Goal: Task Accomplishment & Management: Use online tool/utility

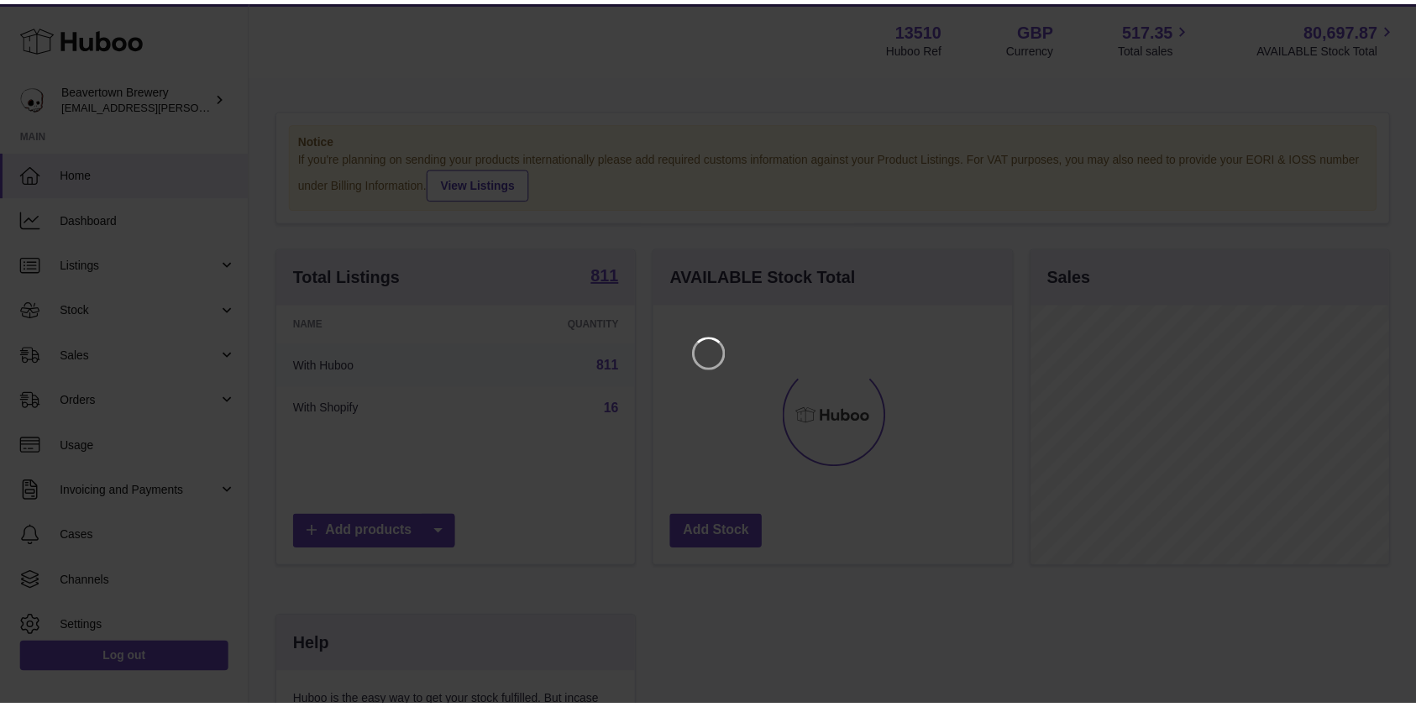
scroll to position [262, 363]
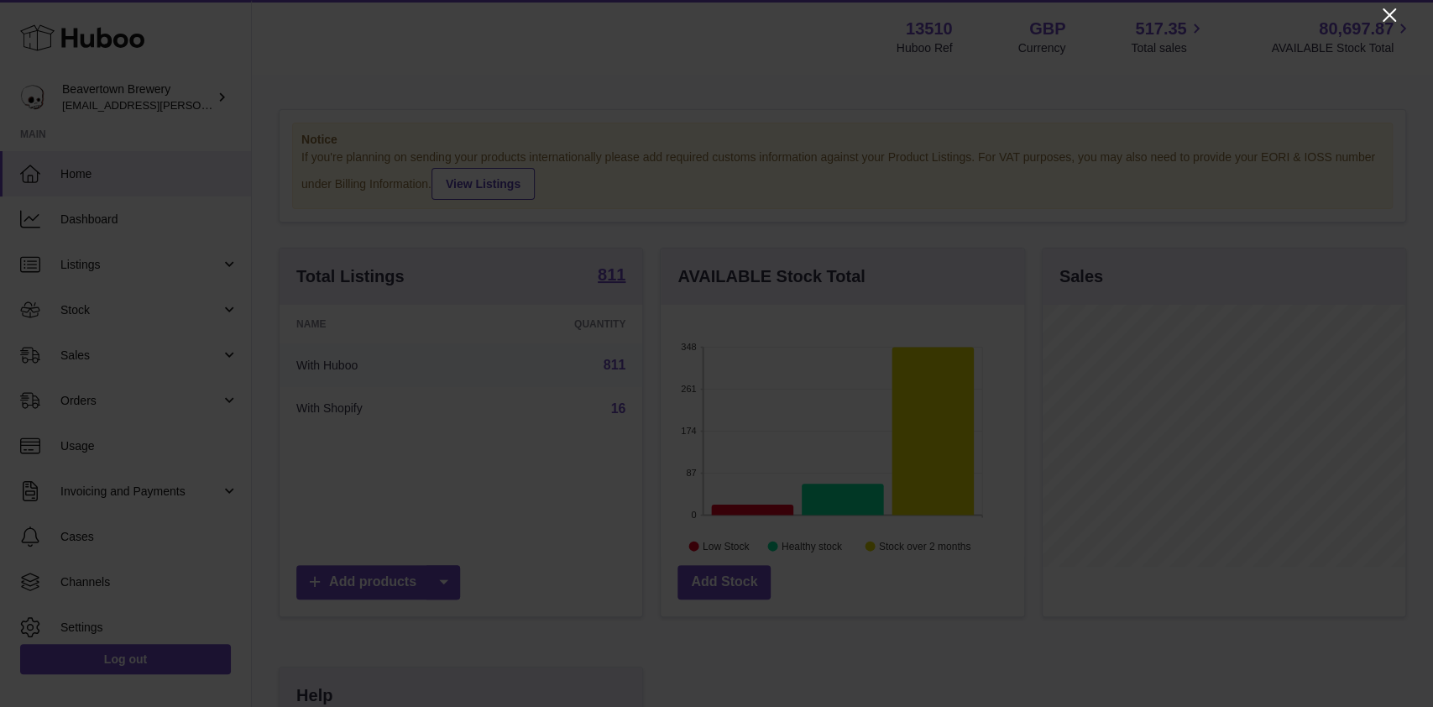
click at [1393, 18] on icon "Close" at bounding box center [1389, 14] width 13 height 13
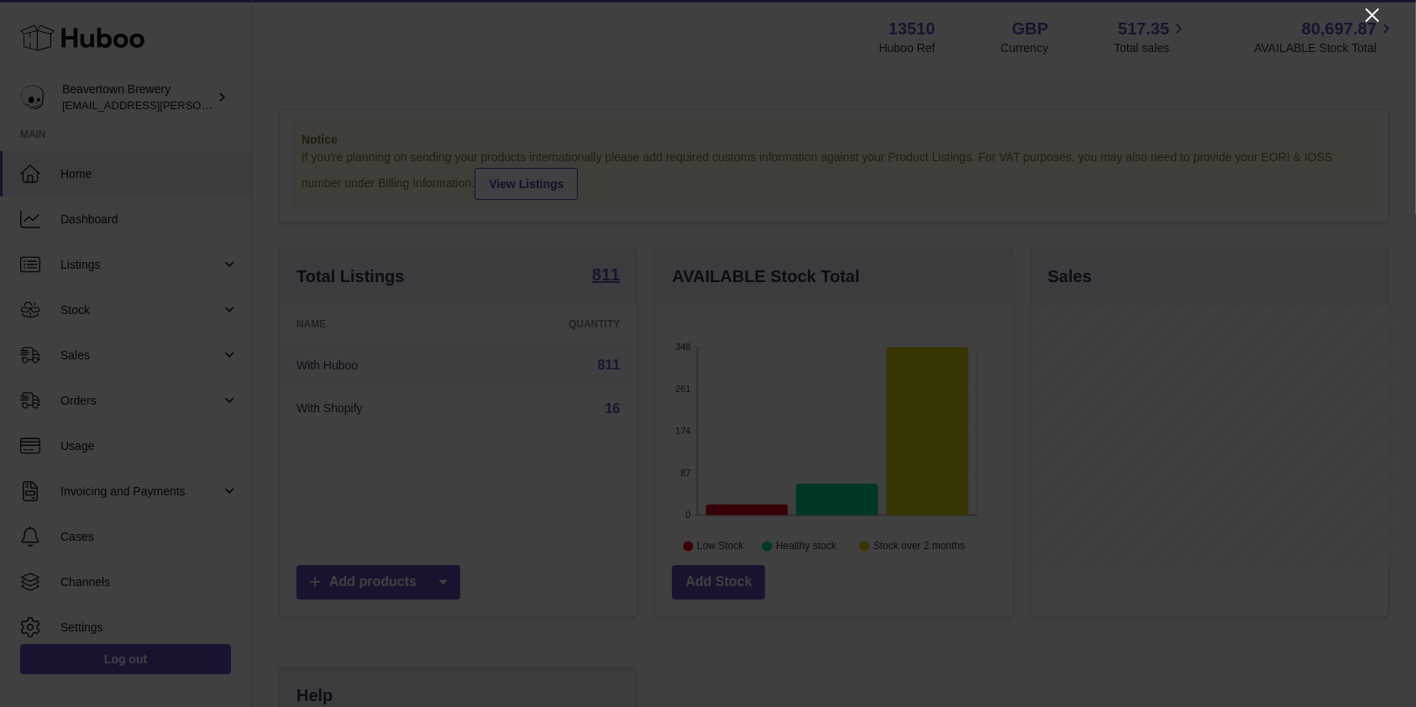
scroll to position [839398, 839302]
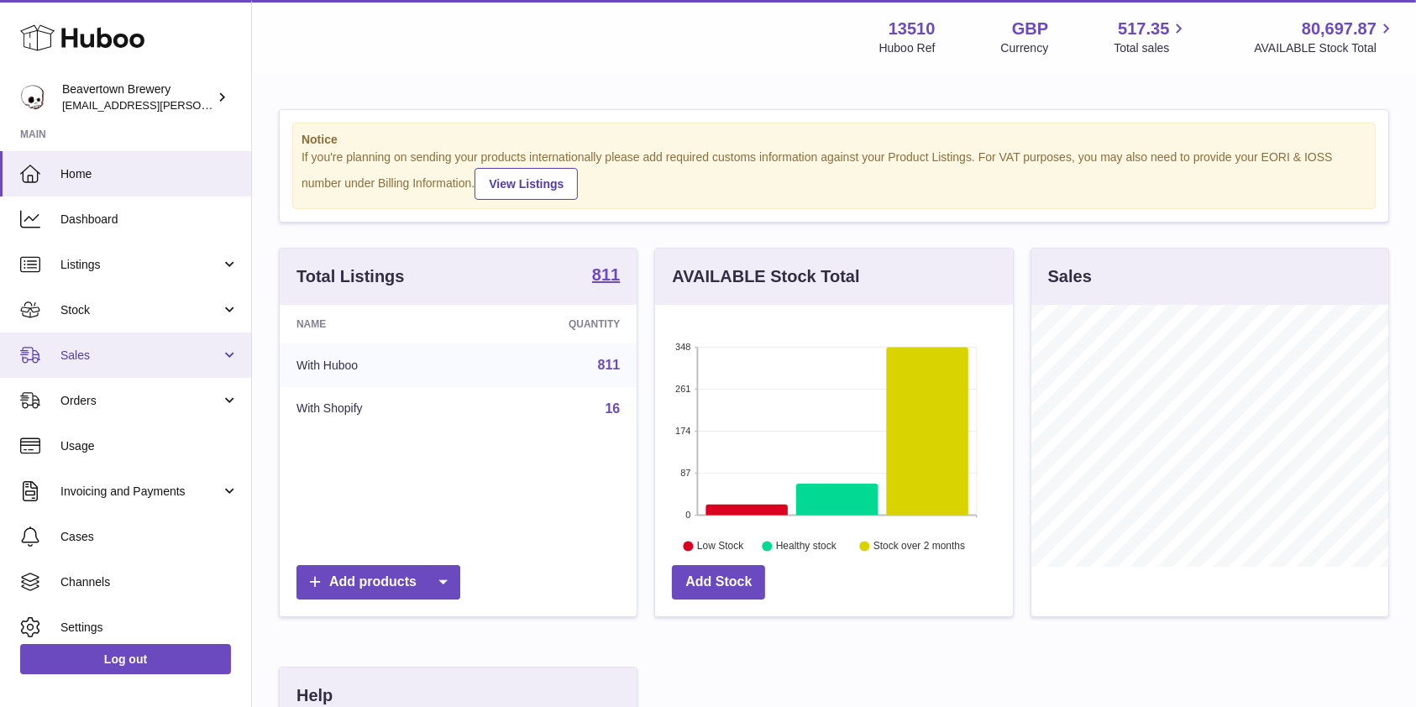
click at [128, 353] on span "Sales" at bounding box center [140, 356] width 160 height 16
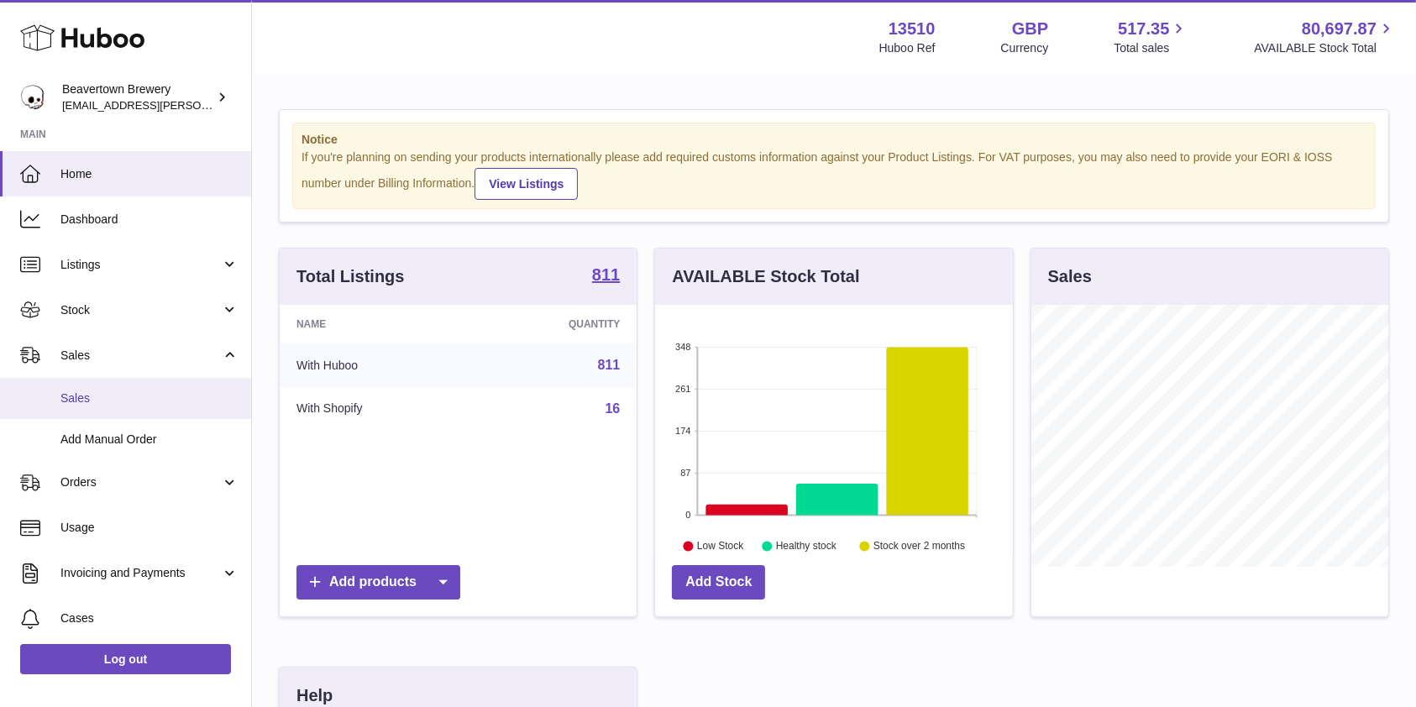
click at [94, 412] on link "Sales" at bounding box center [125, 398] width 251 height 41
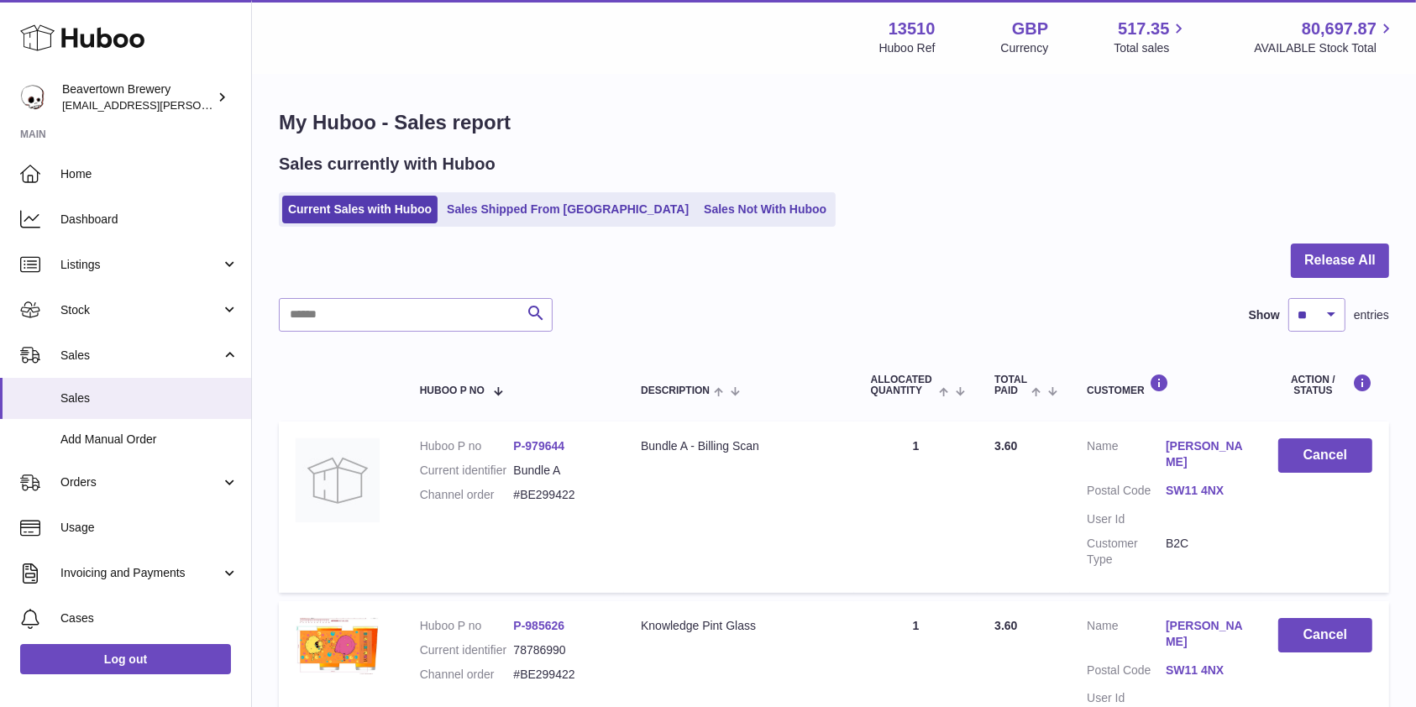
click at [657, 176] on div "Sales currently with Huboo Current Sales with Huboo Sales Shipped From [GEOGRAP…" at bounding box center [834, 190] width 1110 height 74
click at [657, 189] on div "Sales currently with Huboo Current Sales with Huboo Sales Shipped From [GEOGRAP…" at bounding box center [834, 190] width 1110 height 74
click at [698, 207] on link "Sales Not With Huboo" at bounding box center [765, 210] width 134 height 28
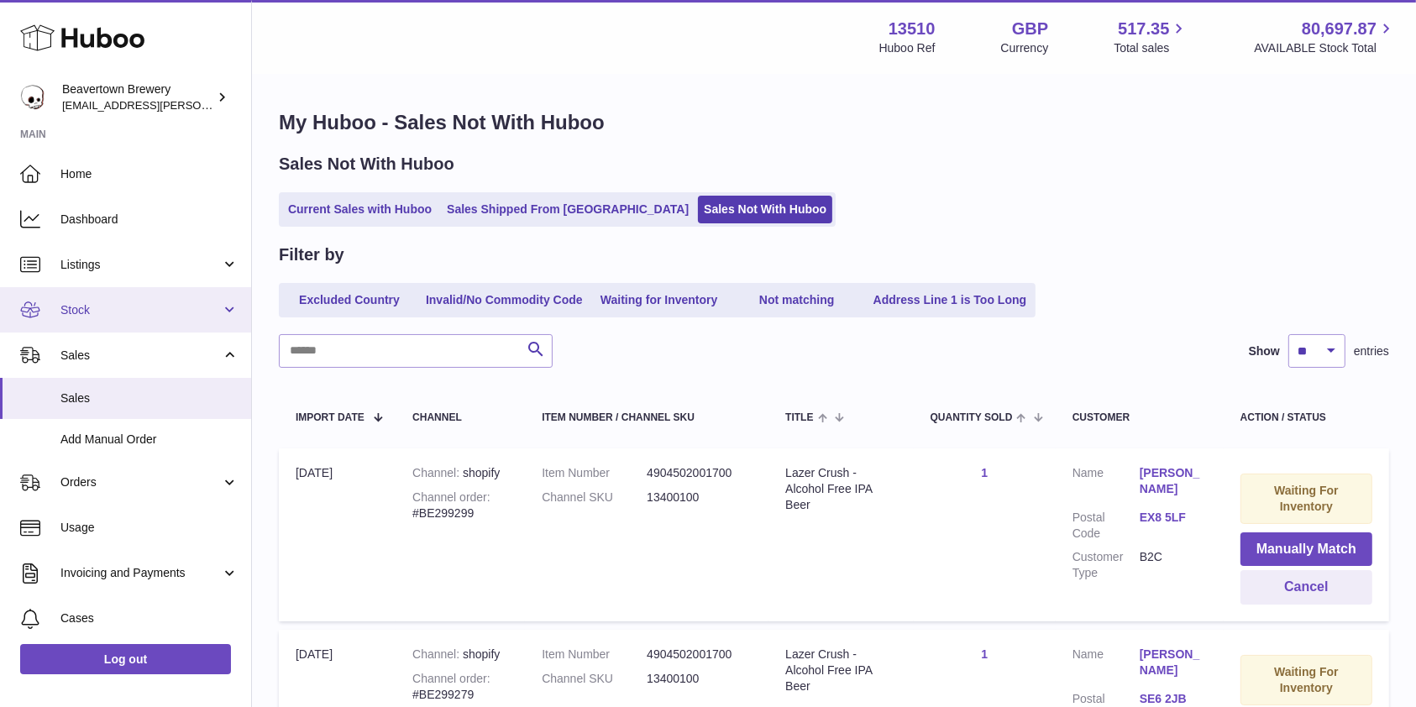
click at [102, 310] on span "Stock" at bounding box center [140, 310] width 160 height 16
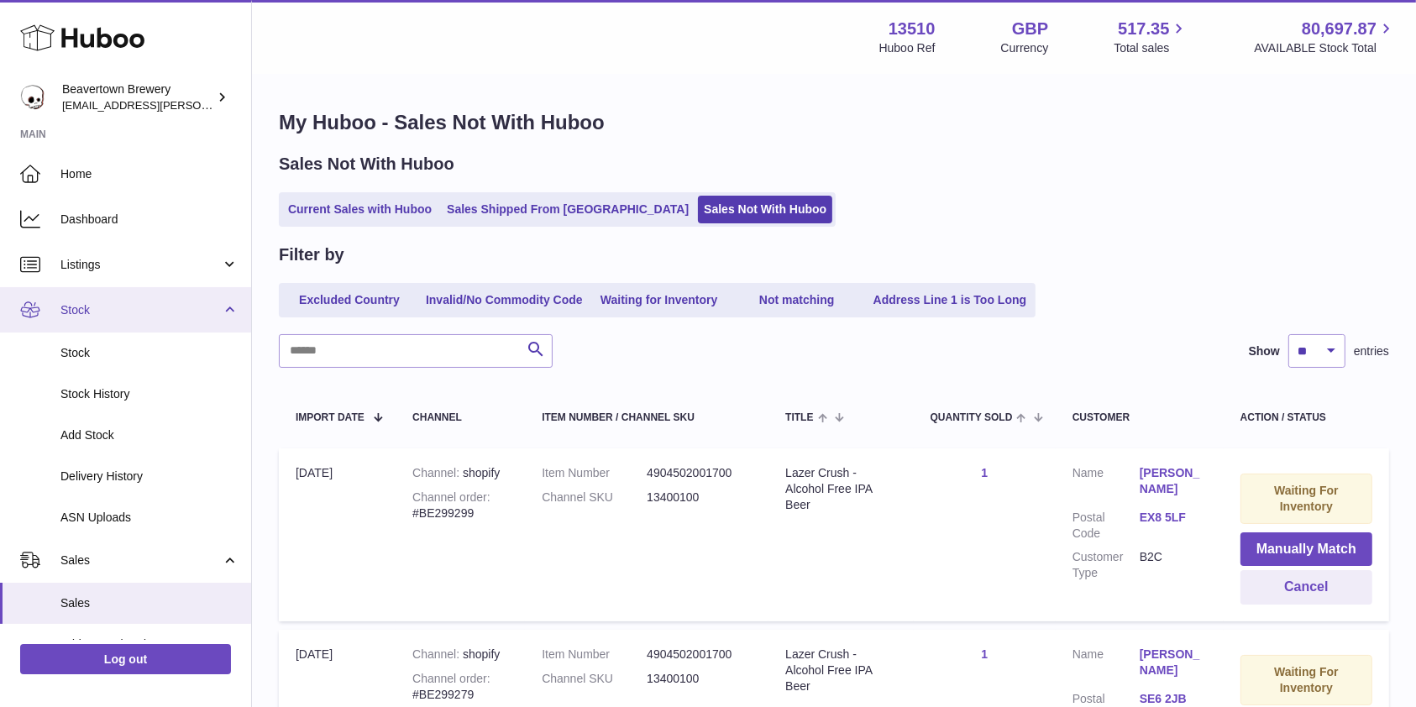
click at [84, 312] on span "Stock" at bounding box center [140, 310] width 160 height 16
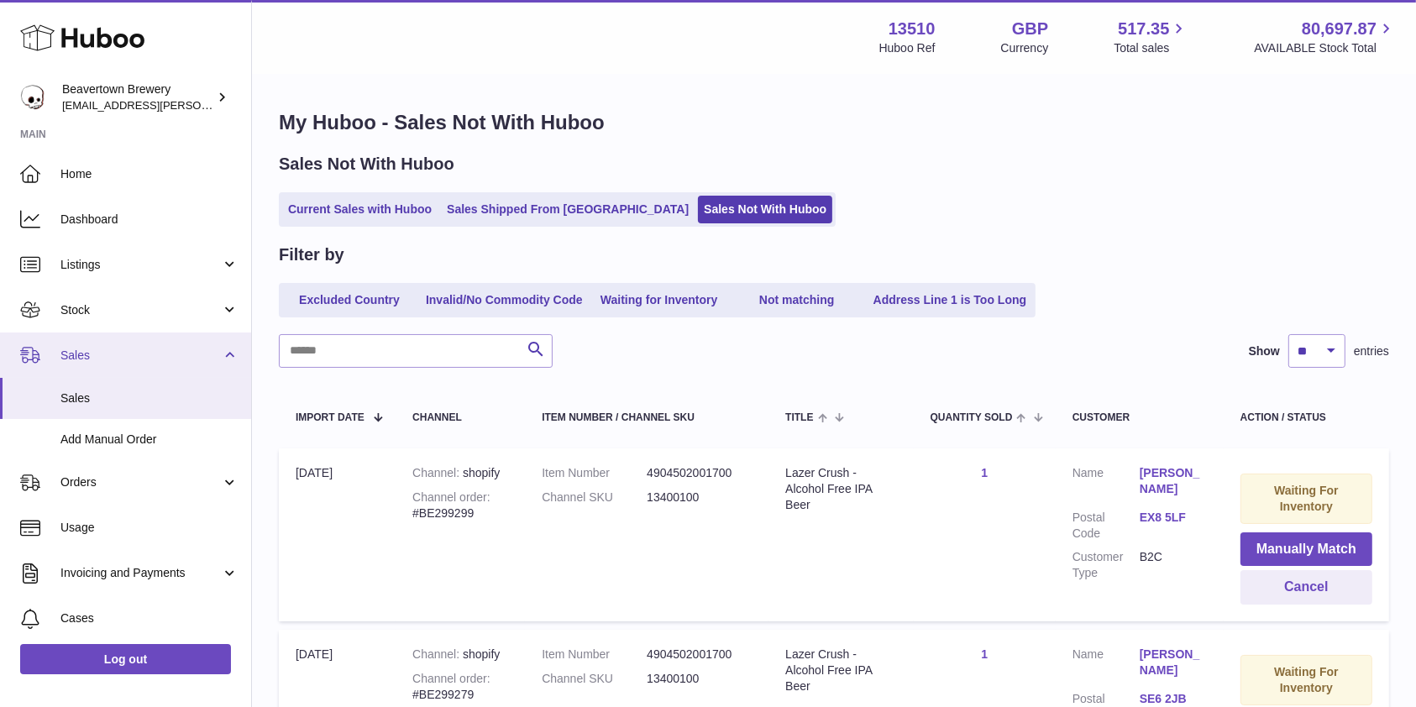
click at [74, 363] on span "Sales" at bounding box center [140, 356] width 160 height 16
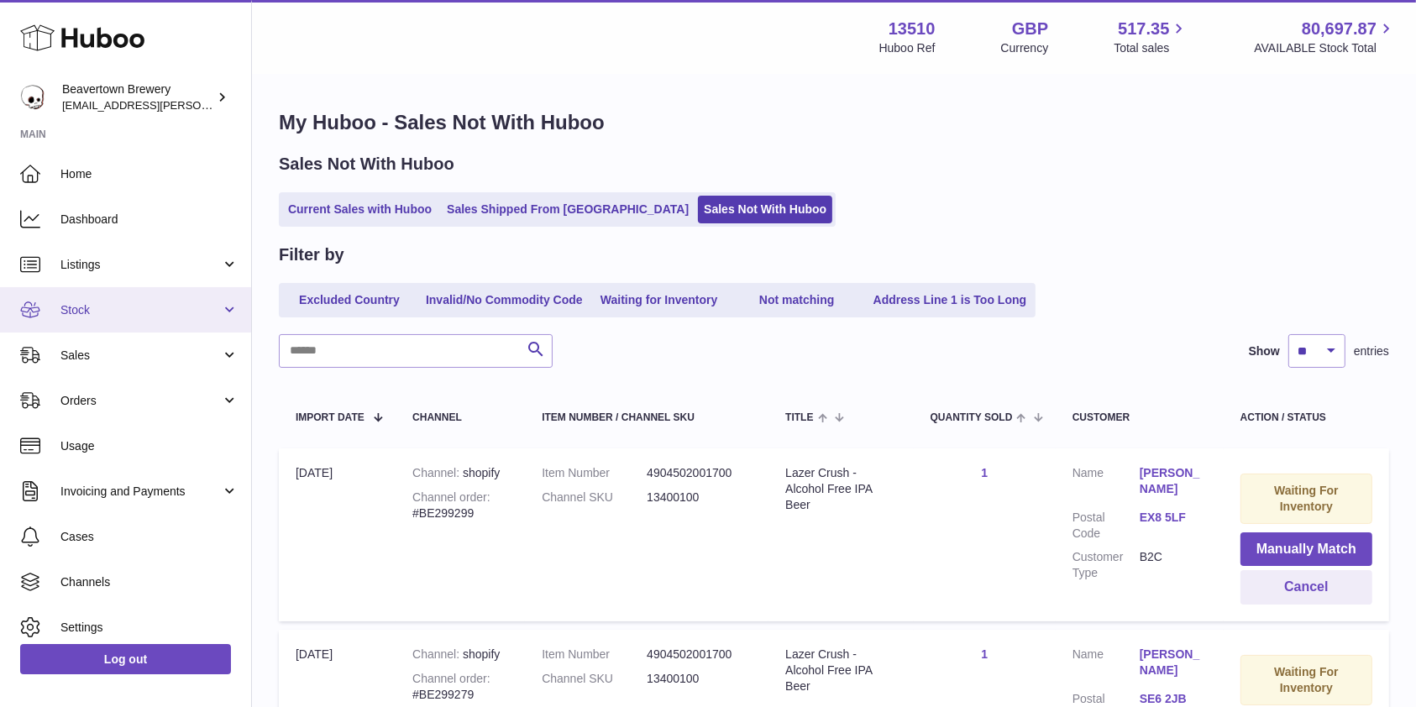
click at [82, 312] on span "Stock" at bounding box center [140, 310] width 160 height 16
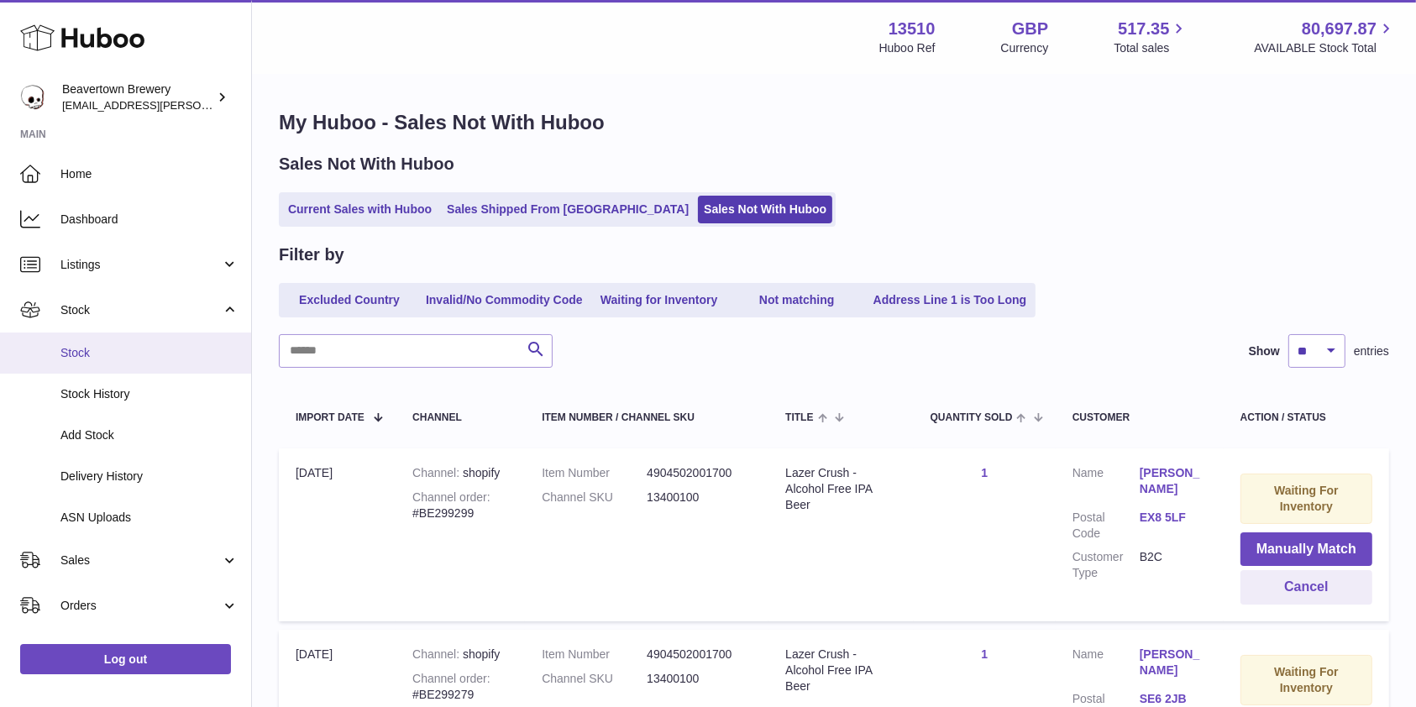
click at [89, 357] on span "Stock" at bounding box center [149, 353] width 178 height 16
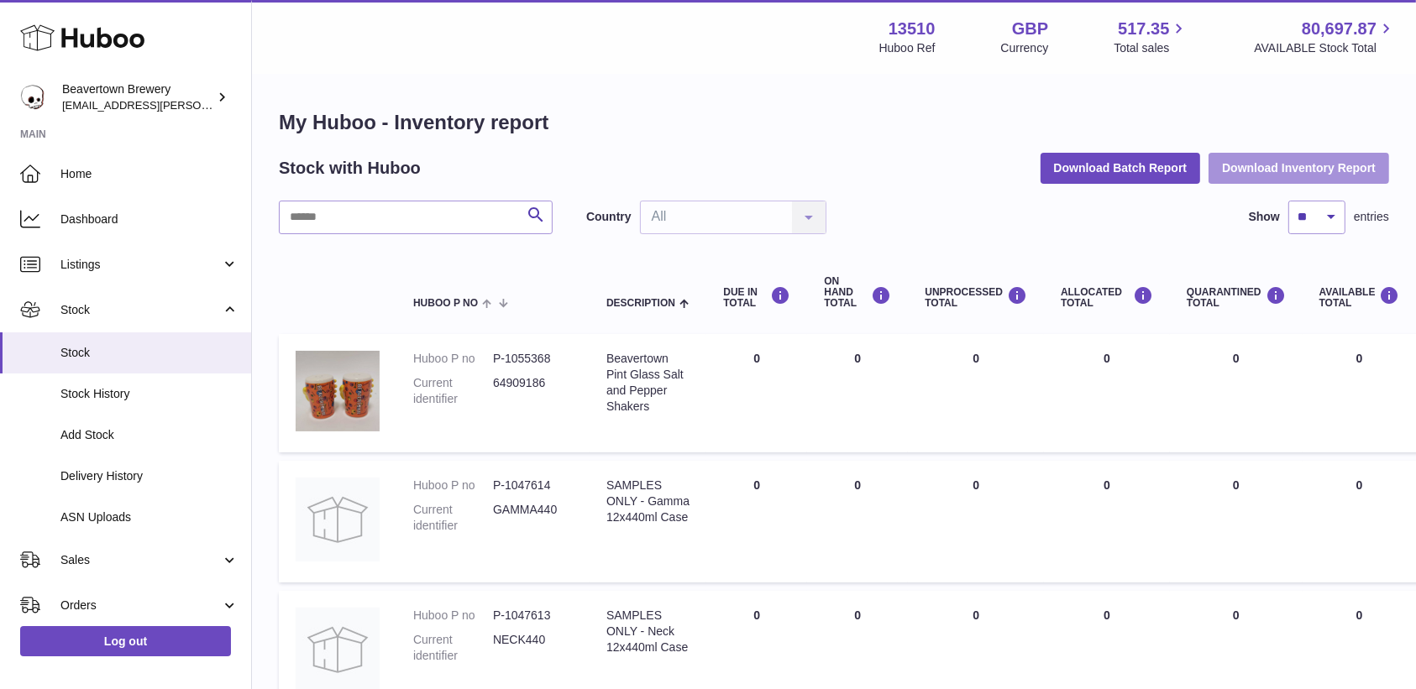
click at [1284, 161] on button "Download Inventory Report" at bounding box center [1298, 168] width 181 height 30
